Goal: Submit feedback/report problem

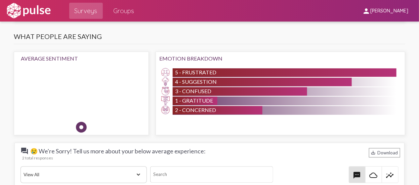
scroll to position [538, 0]
